Goal: Task Accomplishment & Management: Manage account settings

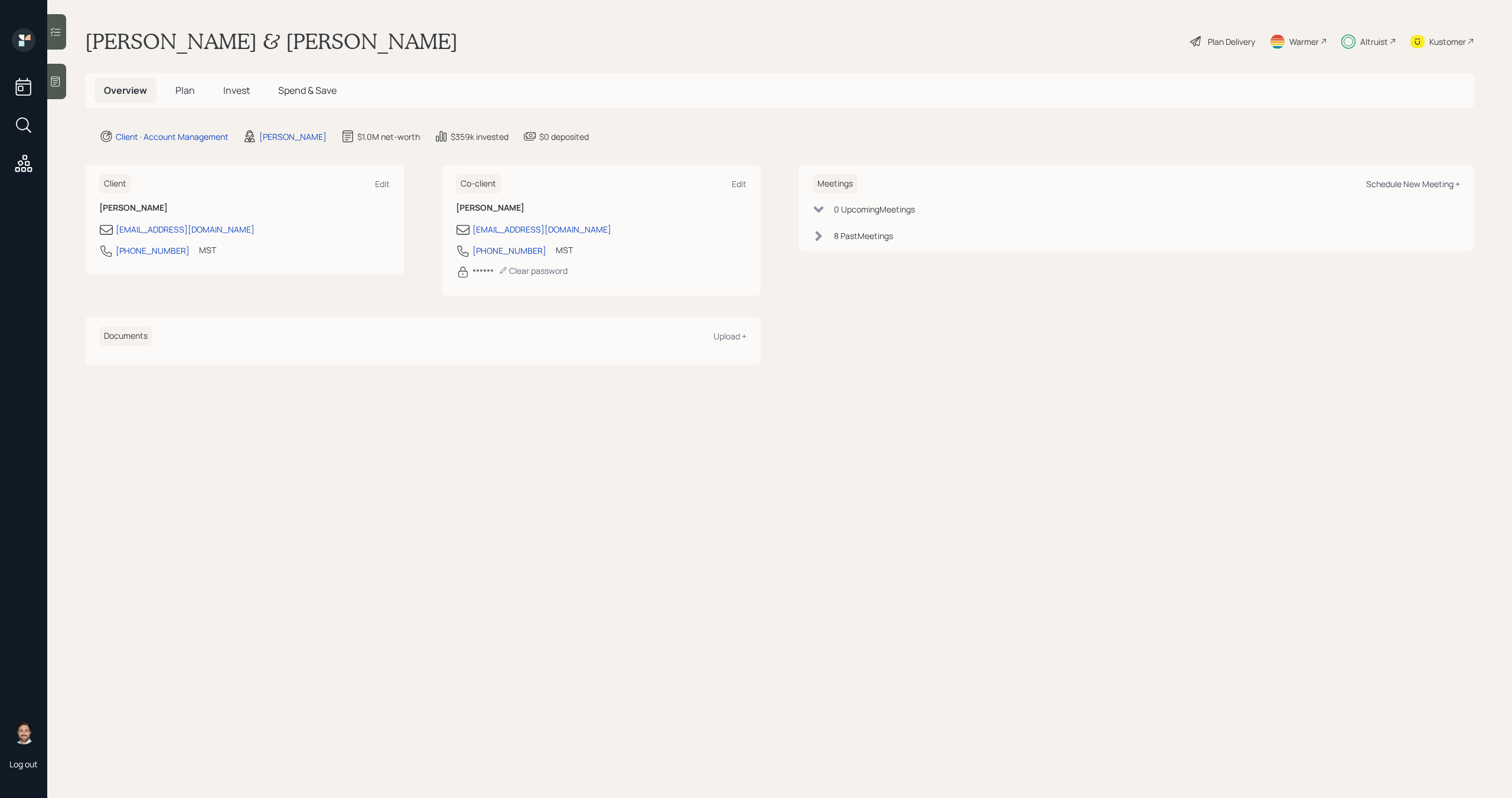
click at [1432, 181] on div "Schedule New Meeting +" at bounding box center [1413, 184] width 94 height 11
select select "bffa7908-1b2a-4c79-9bb6-f0ec9aed22d3"
